Goal: Transaction & Acquisition: Download file/media

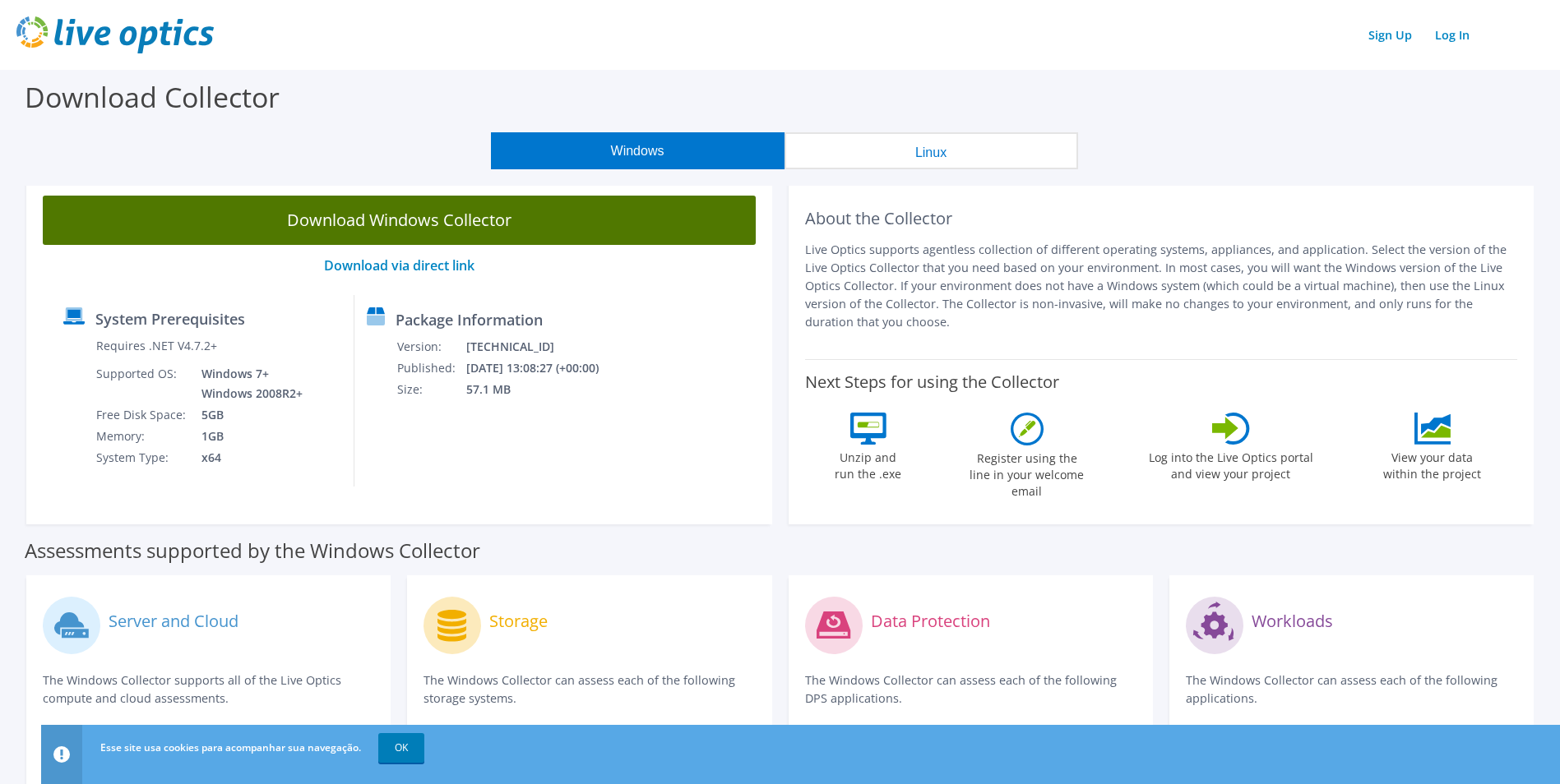
click at [509, 221] on link "Download Windows Collector" at bounding box center [399, 220] width 713 height 49
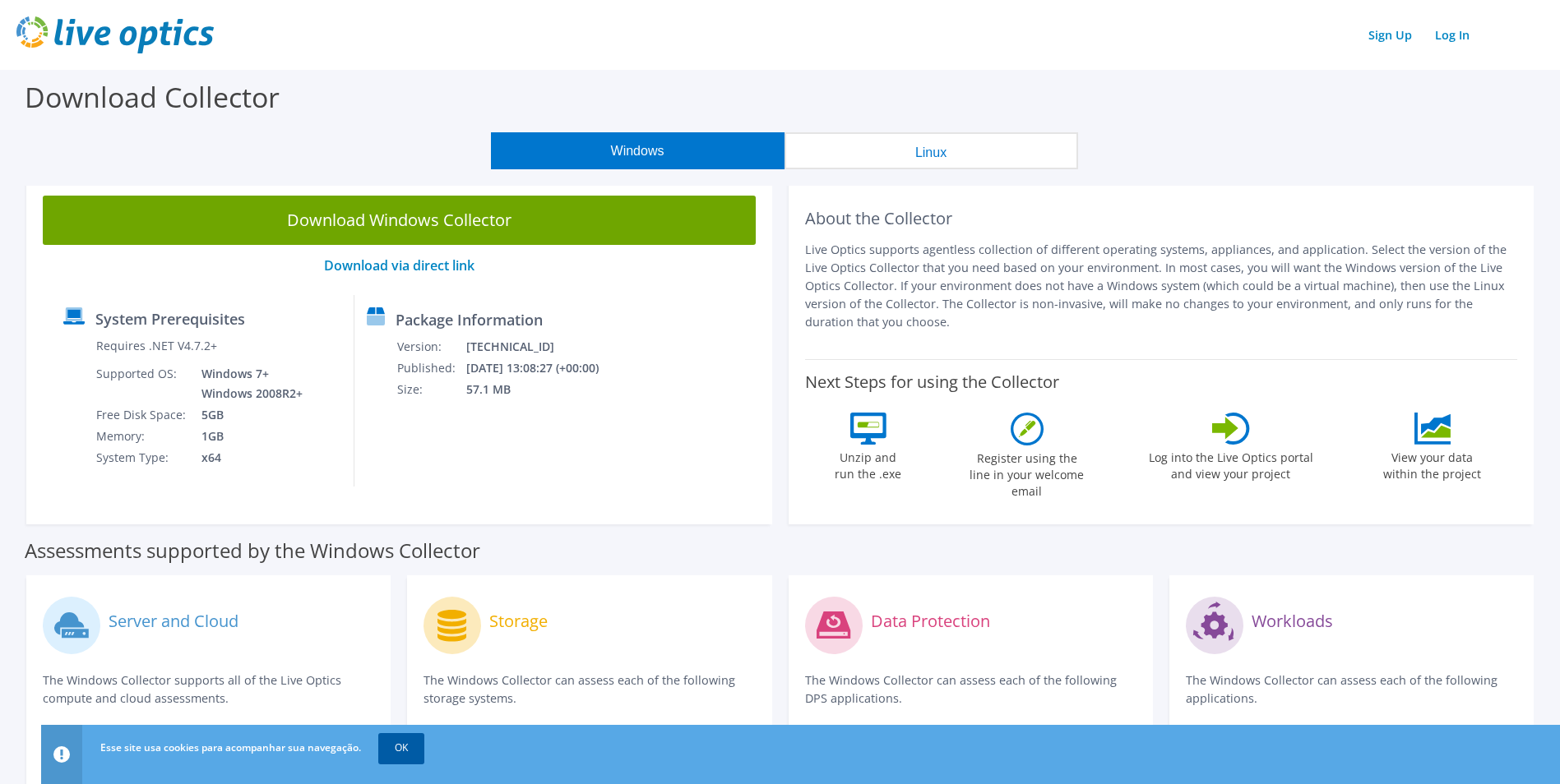
click at [403, 750] on link "OK" at bounding box center [401, 748] width 46 height 29
